Goal: Task Accomplishment & Management: Use online tool/utility

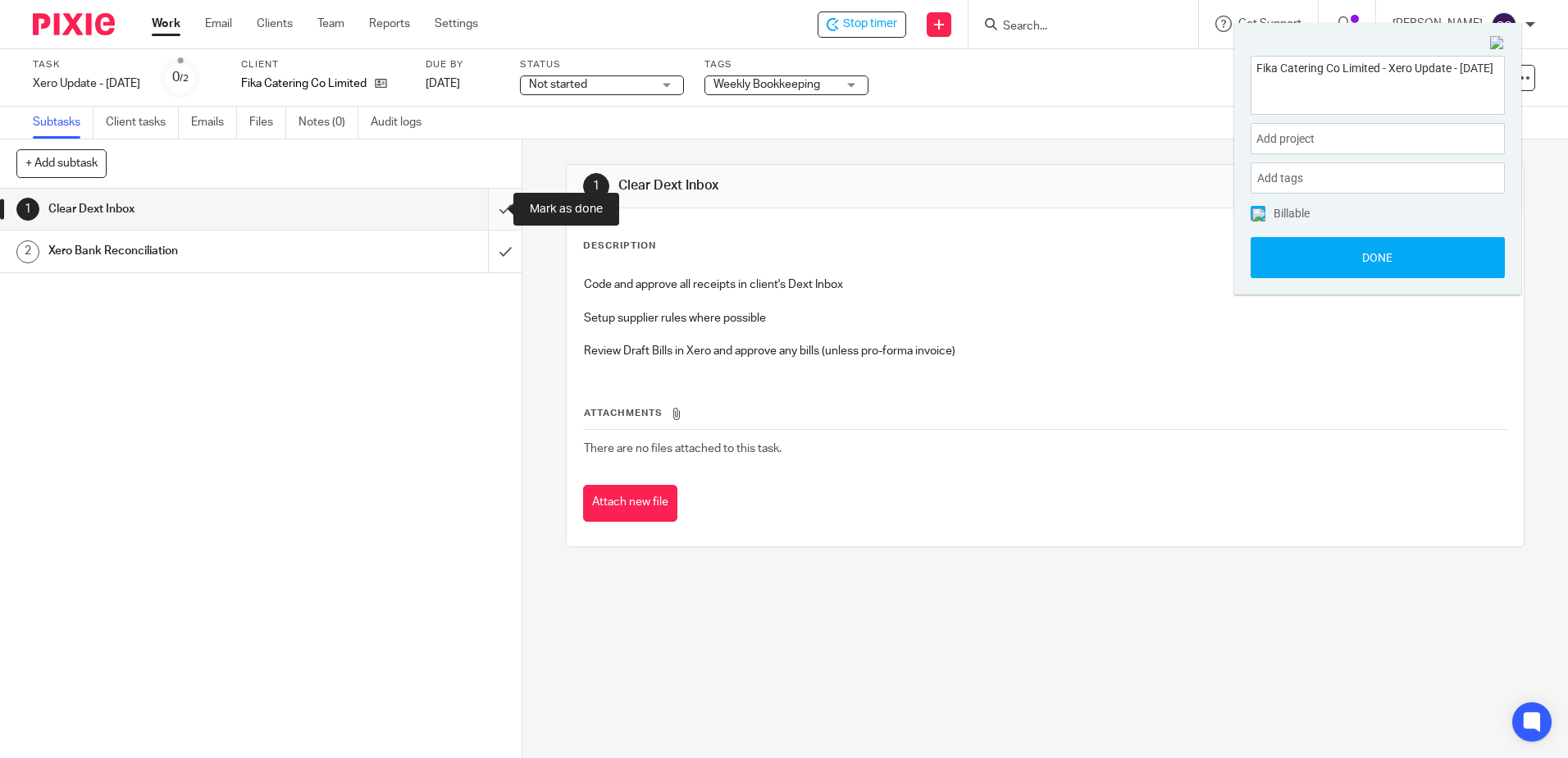
click at [486, 209] on input "submit" at bounding box center [260, 209] width 521 height 41
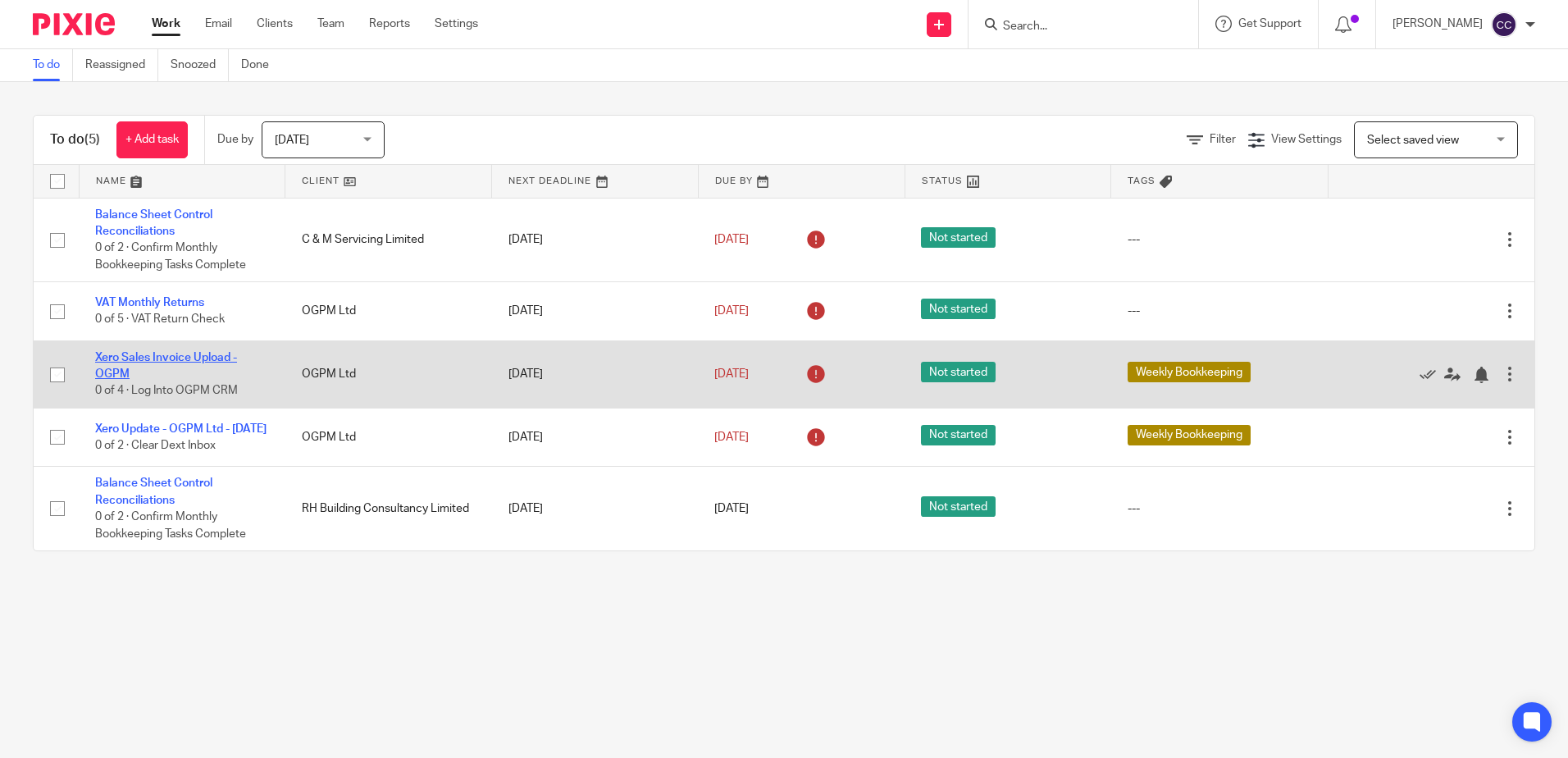
click at [161, 356] on link "Xero Sales Invoice Upload - OGPM" at bounding box center [166, 365] width 142 height 27
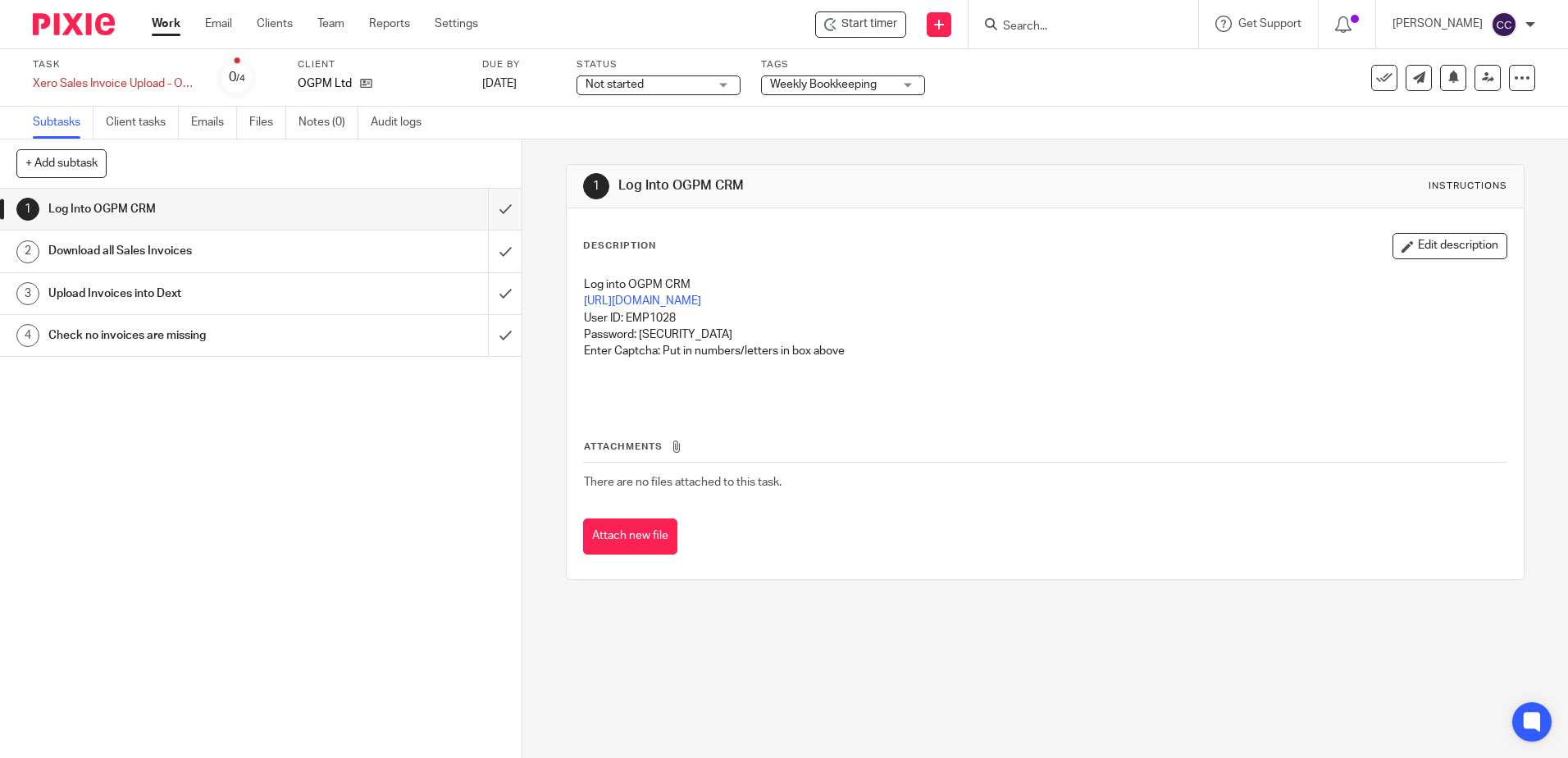
click at [856, 43] on div "Start timer Send new email Create task Add client Get Support Contact Support H…" at bounding box center [1035, 24] width 1065 height 49
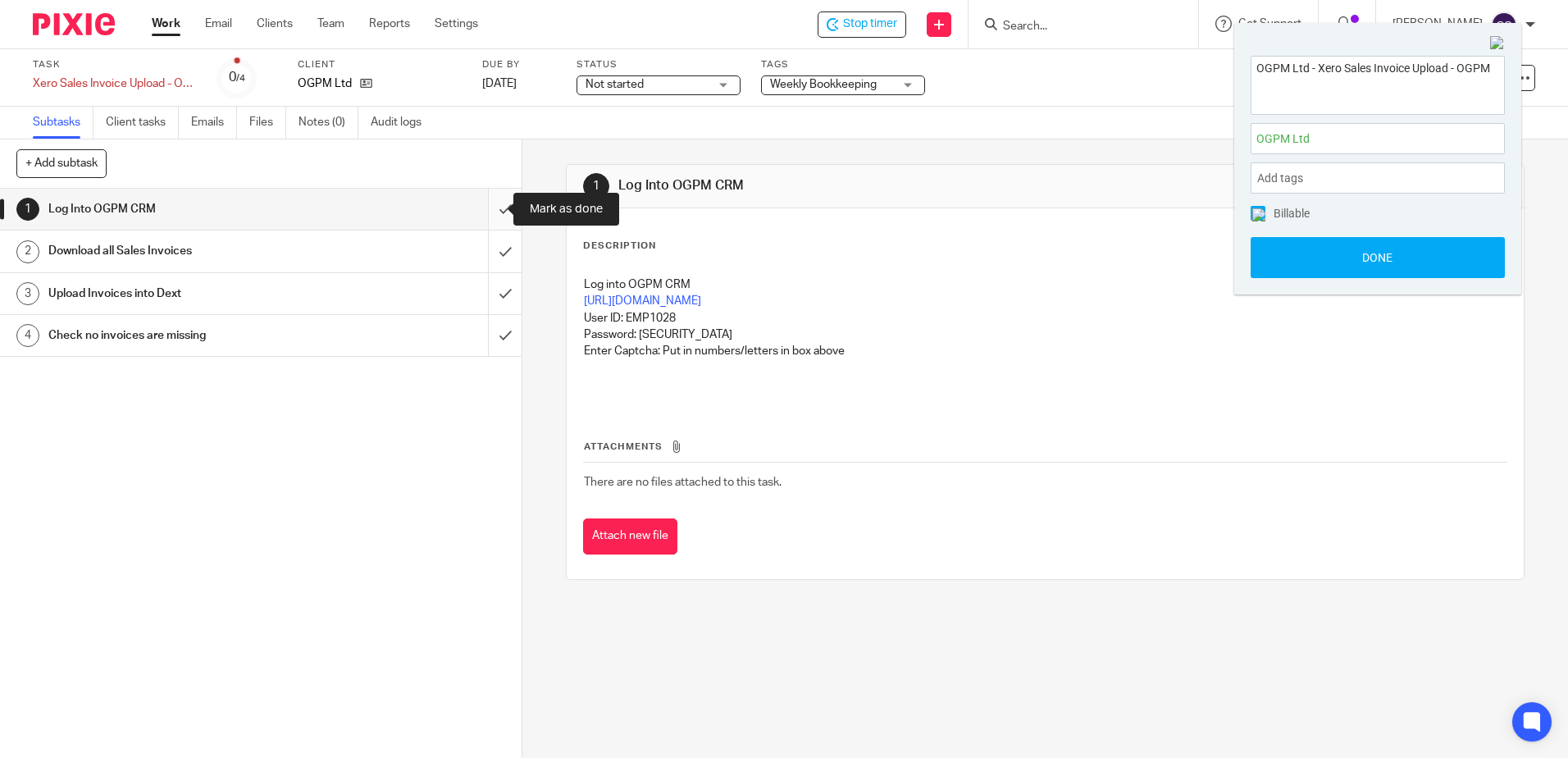
click at [487, 209] on input "submit" at bounding box center [260, 209] width 521 height 41
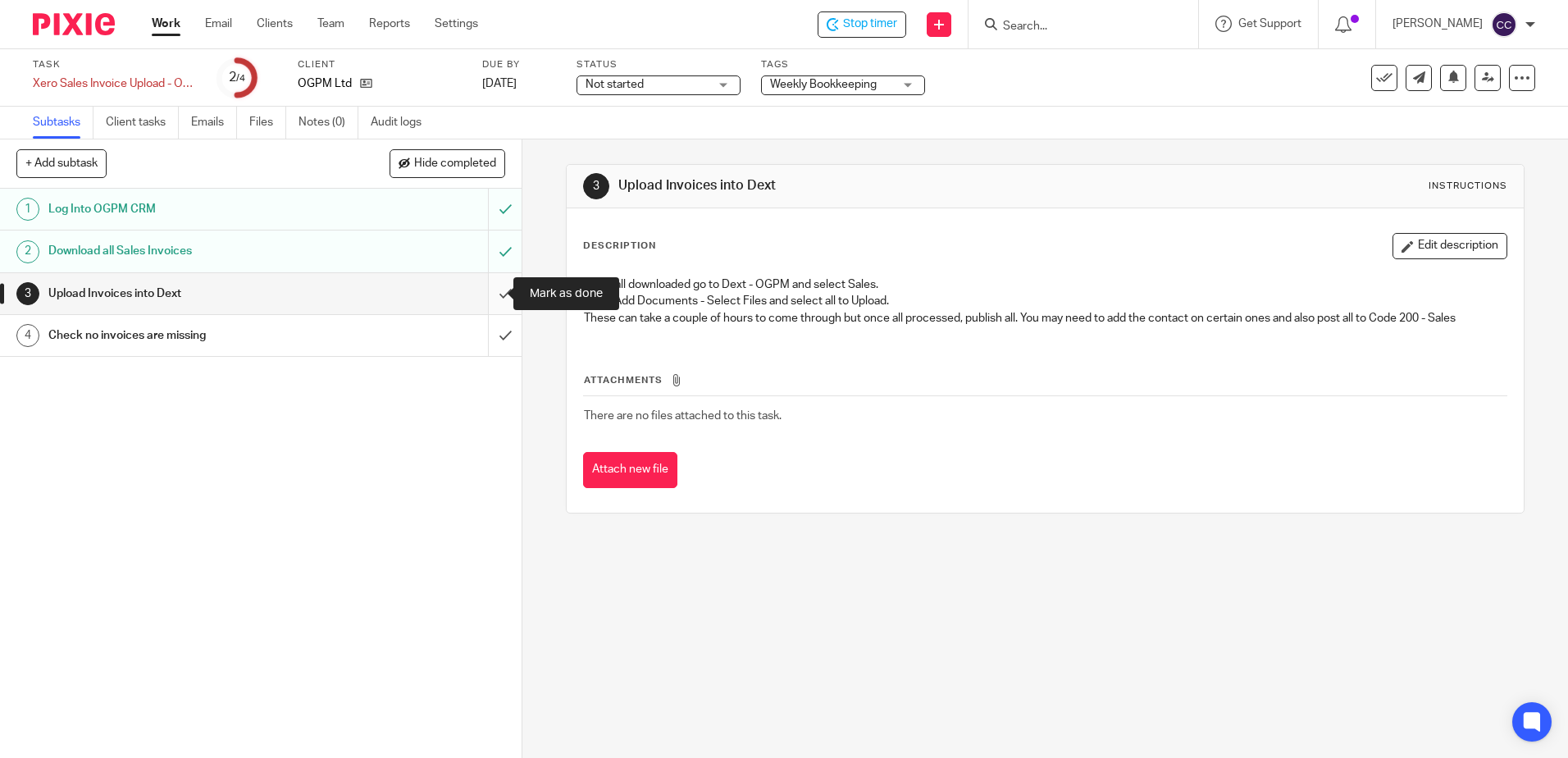
drag, startPoint x: 490, startPoint y: 294, endPoint x: 487, endPoint y: 306, distance: 12.4
click at [490, 294] on input "submit" at bounding box center [260, 293] width 521 height 41
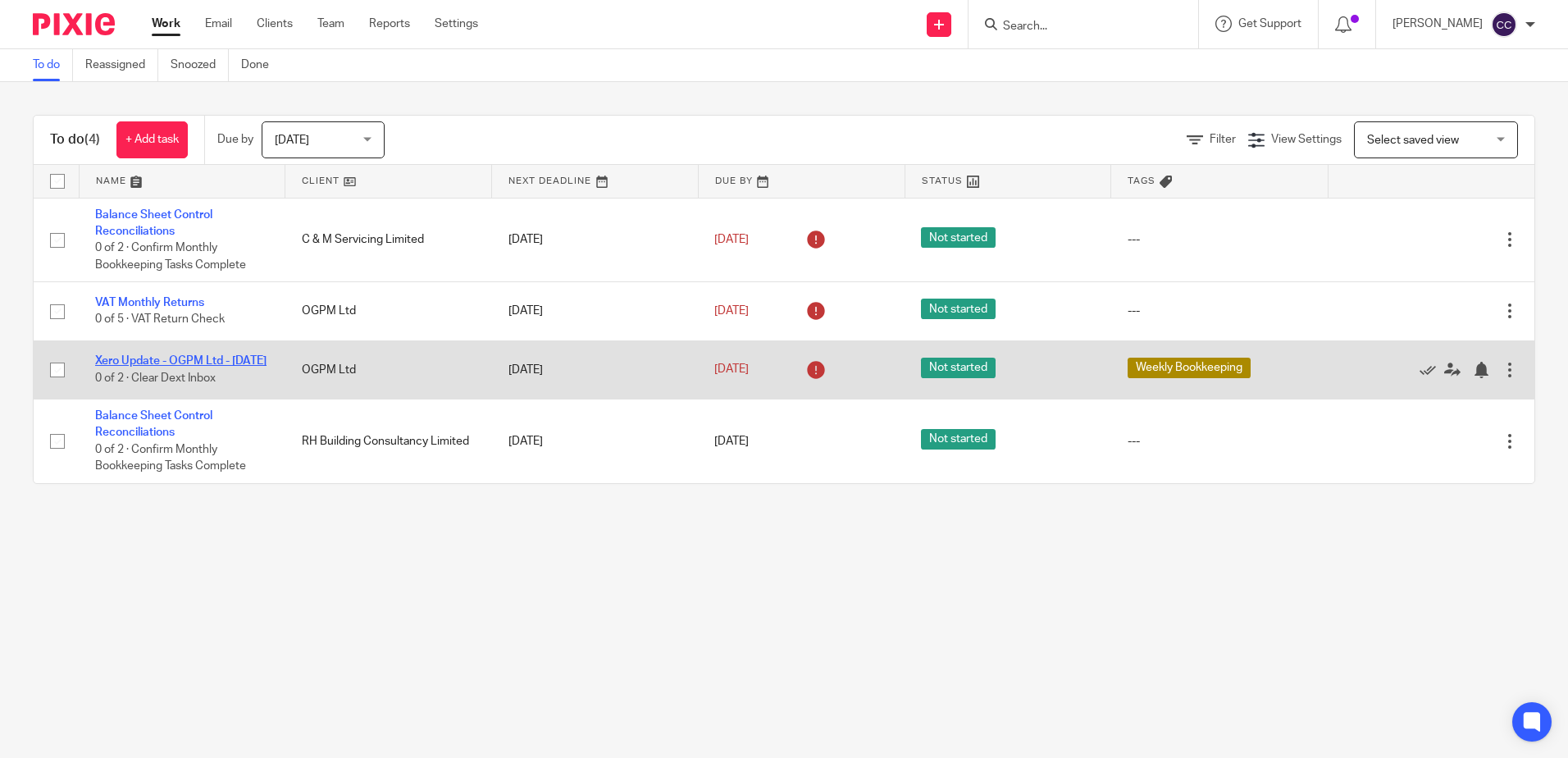
click at [161, 359] on link "Xero Update - OGPM Ltd - [DATE]" at bounding box center [181, 360] width 172 height 12
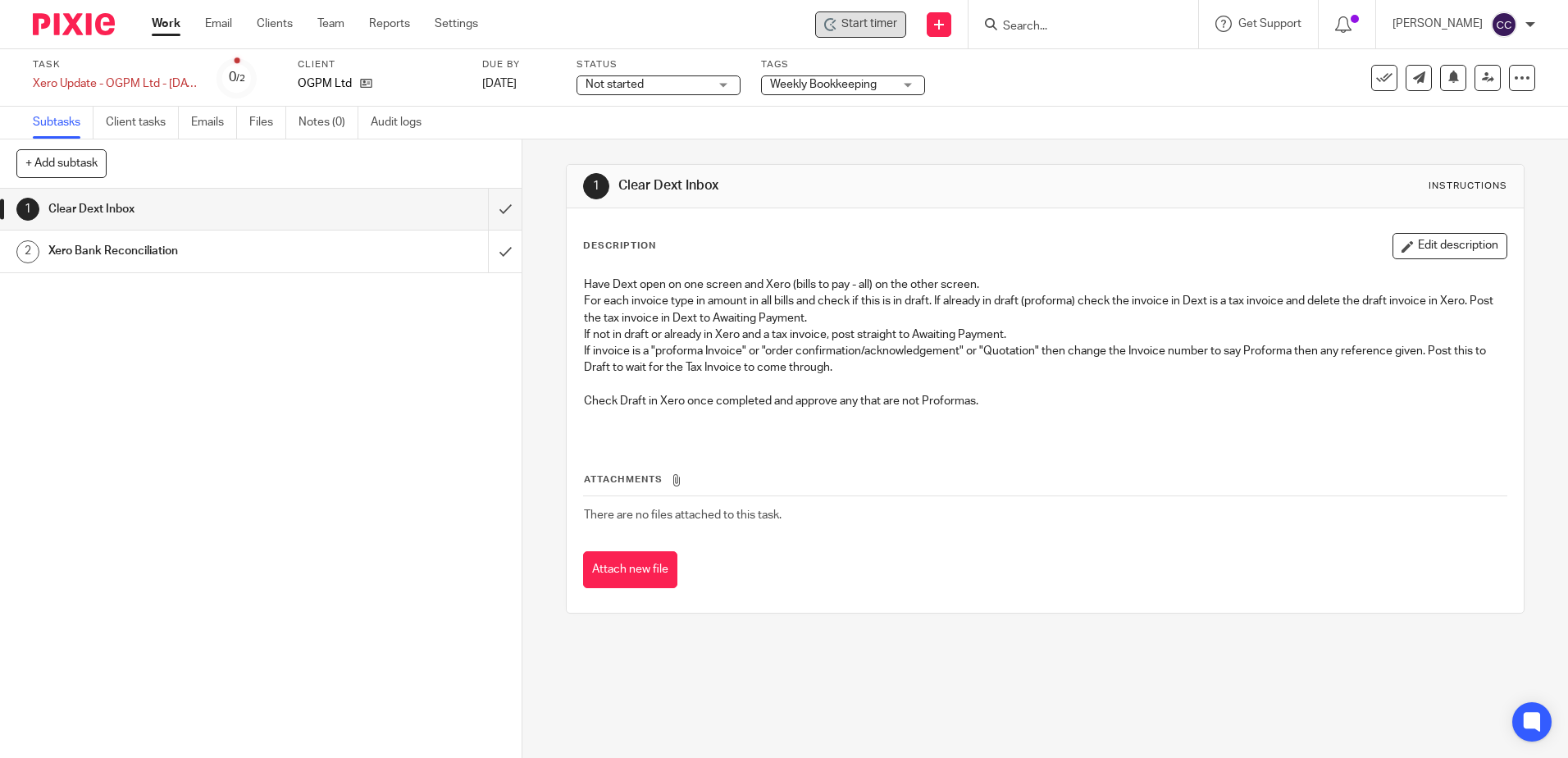
click at [886, 25] on span "Start timer" at bounding box center [869, 24] width 56 height 17
click at [881, 25] on span "Start timer" at bounding box center [869, 24] width 56 height 17
